Goal: Navigation & Orientation: Find specific page/section

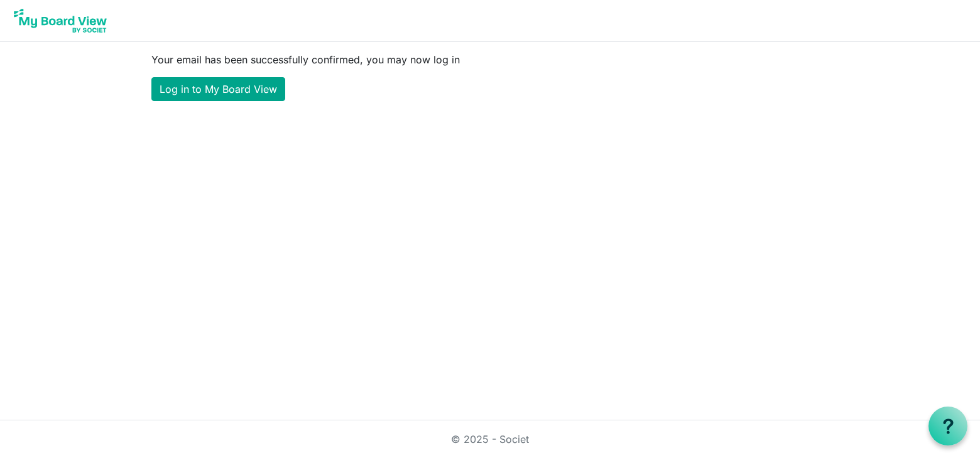
click at [266, 90] on link "Log in to My Board View" at bounding box center [218, 89] width 134 height 24
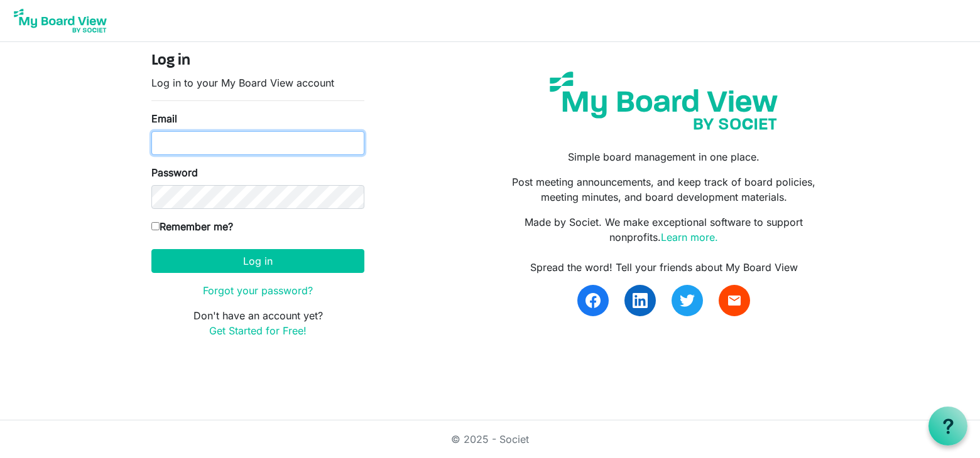
click at [188, 146] on input "Email" at bounding box center [257, 143] width 213 height 24
type input "[PERSON_NAME][EMAIL_ADDRESS][DOMAIN_NAME]"
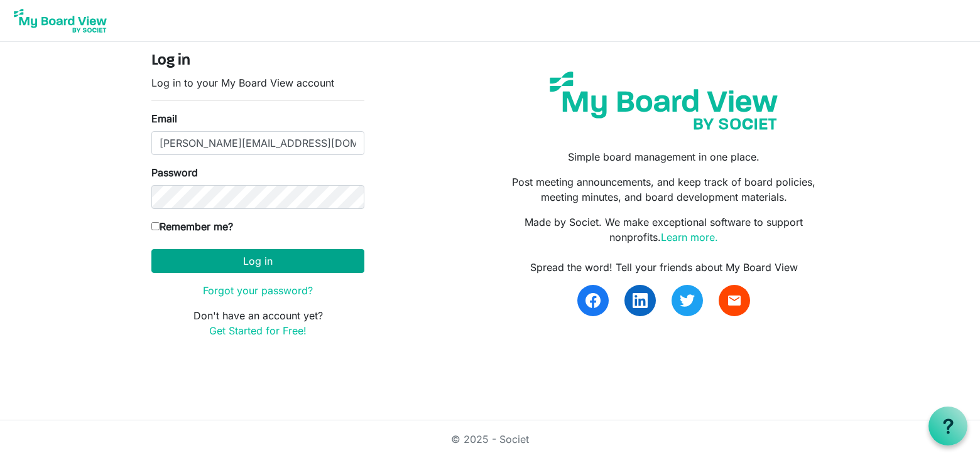
click at [264, 261] on button "Log in" at bounding box center [257, 261] width 213 height 24
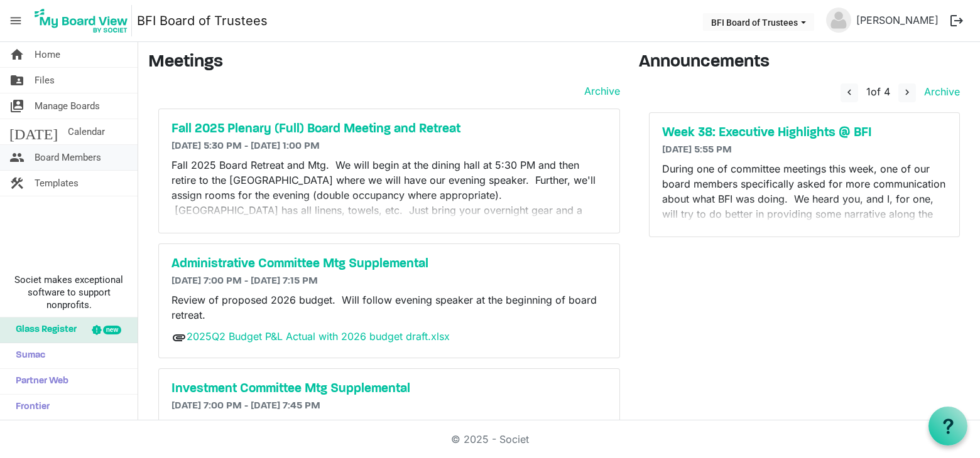
click at [67, 156] on span "Board Members" at bounding box center [68, 157] width 67 height 25
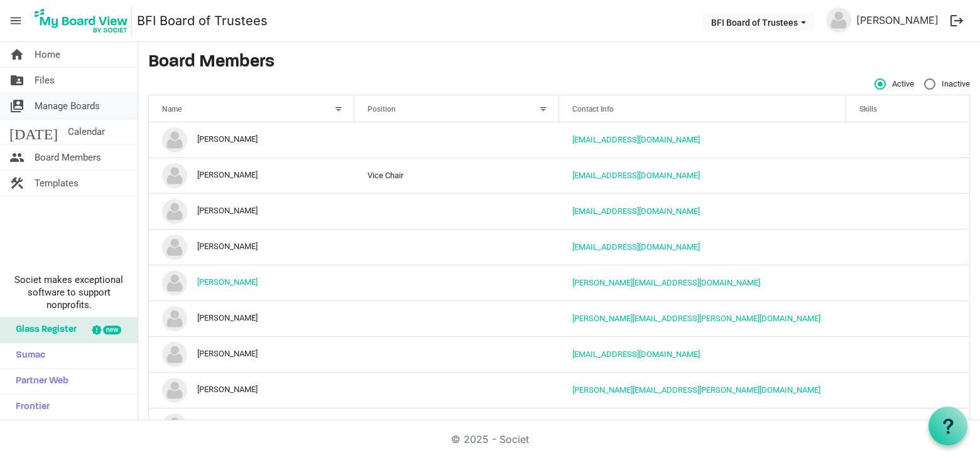
click at [60, 107] on span "Manage Boards" at bounding box center [67, 106] width 65 height 25
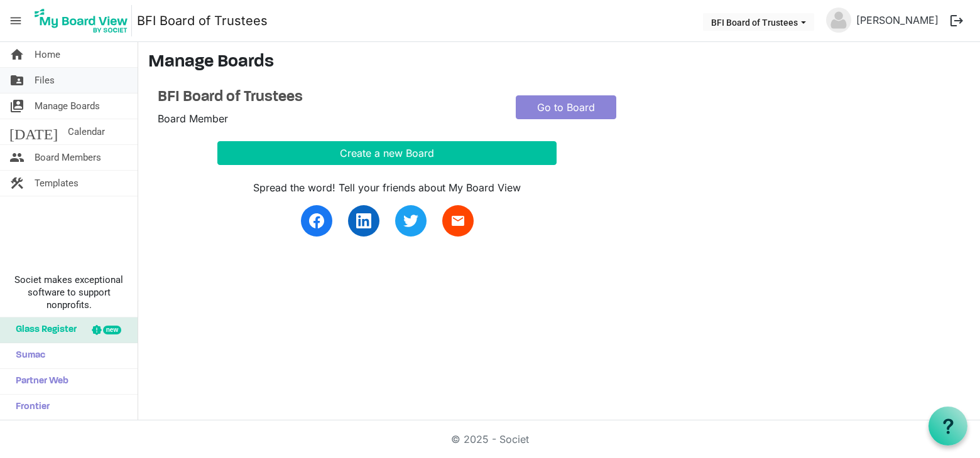
click at [43, 80] on span "Files" at bounding box center [45, 80] width 20 height 25
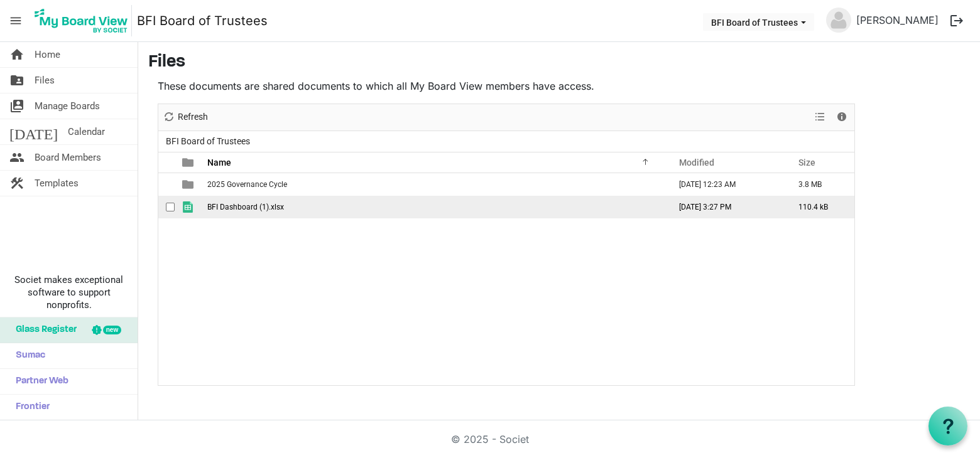
click at [242, 208] on span "BFI Dashboard (1).xlsx" at bounding box center [245, 207] width 77 height 9
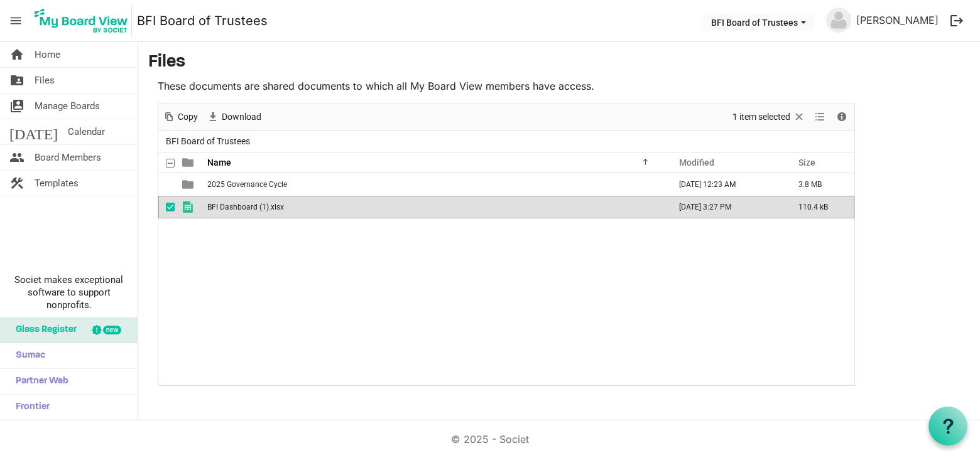
click at [184, 207] on span "is template cell column header type" at bounding box center [187, 207] width 11 height 11
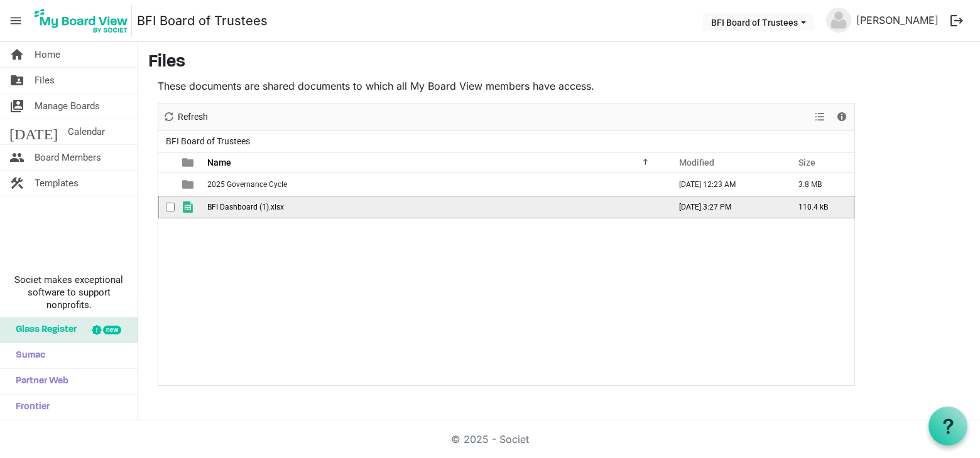
click at [187, 209] on span "is template cell column header type" at bounding box center [187, 207] width 11 height 11
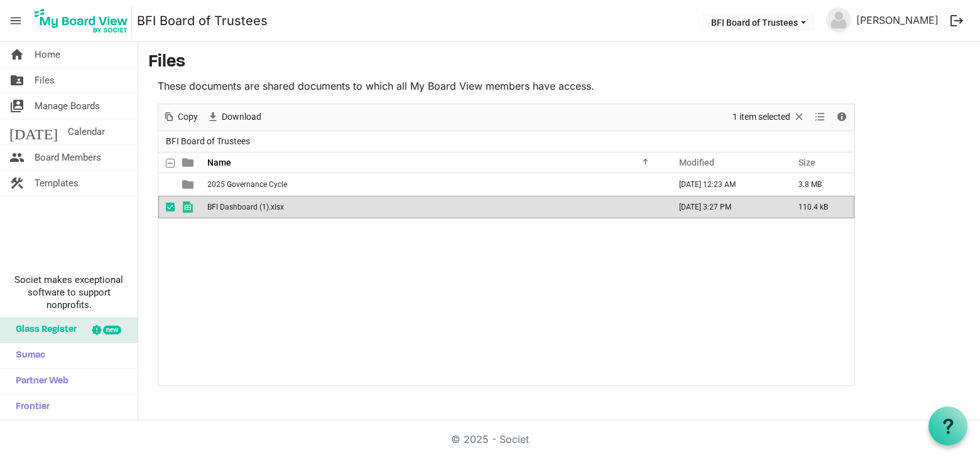
click at [187, 209] on span "is template cell column header type" at bounding box center [187, 207] width 11 height 11
click at [45, 54] on span "Home" at bounding box center [48, 54] width 26 height 25
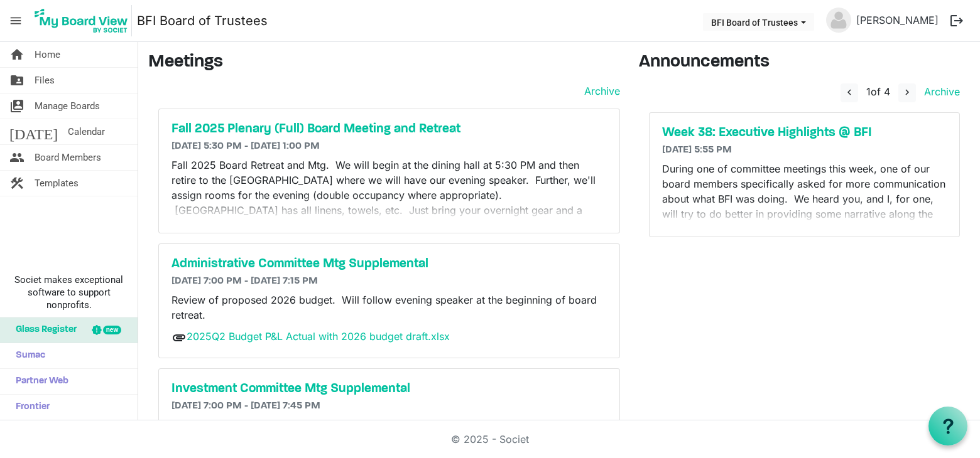
scroll to position [4, 0]
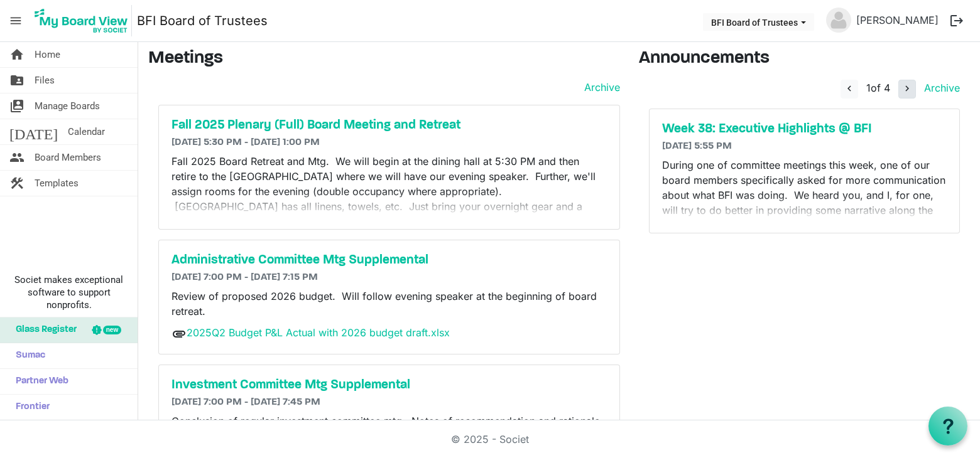
click at [901, 92] on span "navigate_next" at bounding box center [906, 88] width 11 height 11
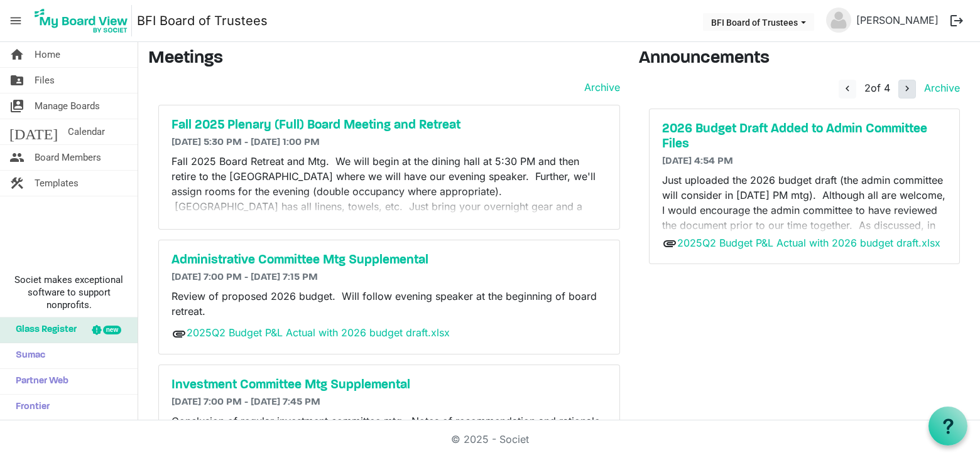
click at [901, 92] on span "navigate_next" at bounding box center [906, 88] width 11 height 11
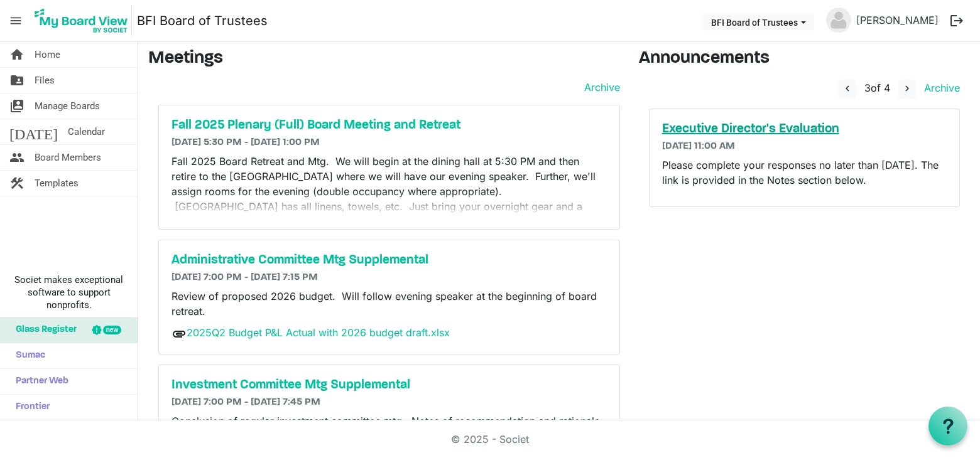
click at [759, 129] on h5 "Executive Director's Evaluation" at bounding box center [804, 129] width 285 height 15
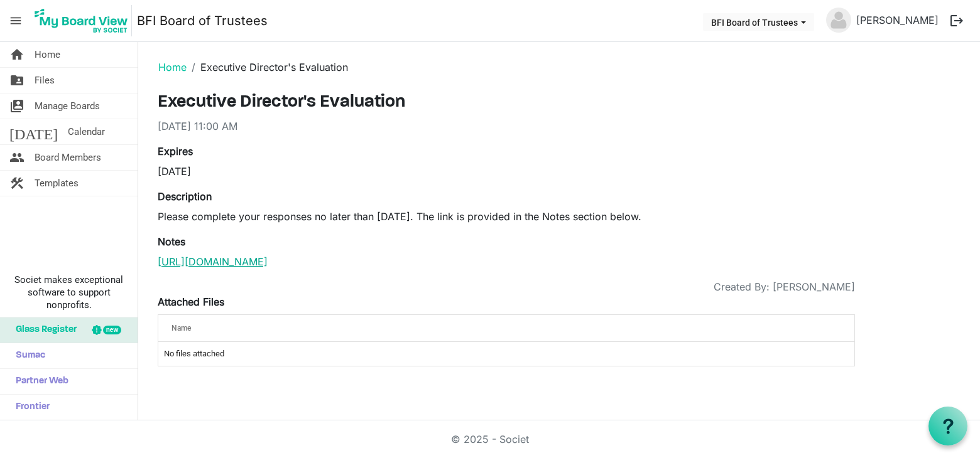
click at [268, 263] on link "[URL][DOMAIN_NAME]" at bounding box center [213, 262] width 110 height 13
